Goal: Use online tool/utility: Utilize a website feature to perform a specific function

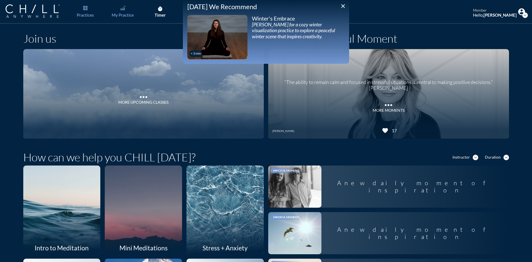
click at [119, 12] on link "My Practice" at bounding box center [122, 12] width 29 height 24
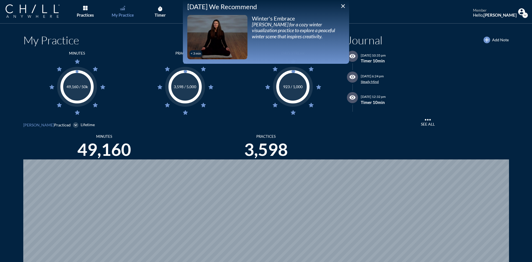
scroll to position [262, 527]
click at [343, 8] on icon "close" at bounding box center [342, 6] width 7 height 7
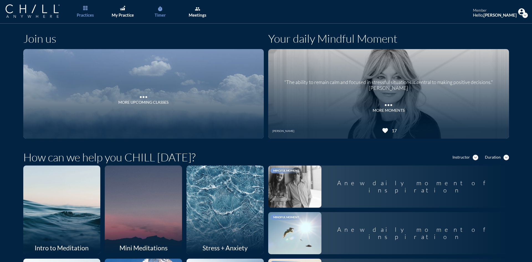
click at [159, 16] on div "Timer" at bounding box center [160, 14] width 11 height 5
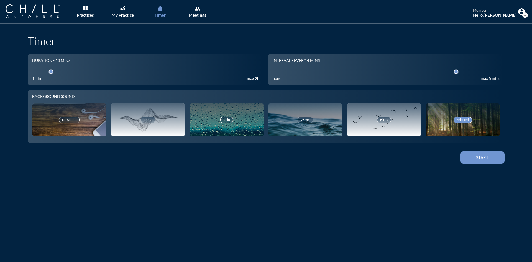
click at [477, 158] on div "Start" at bounding box center [482, 157] width 25 height 5
